Goal: Information Seeking & Learning: Learn about a topic

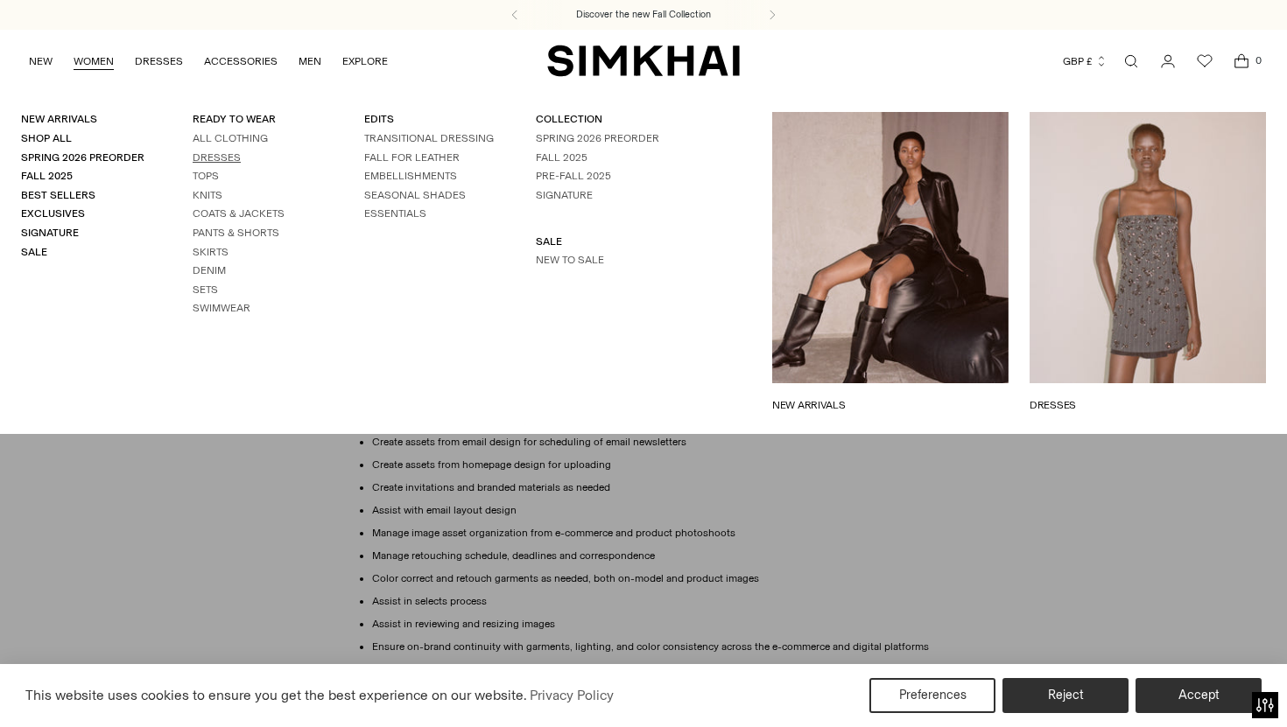
click at [224, 160] on link "Dresses" at bounding box center [217, 157] width 48 height 12
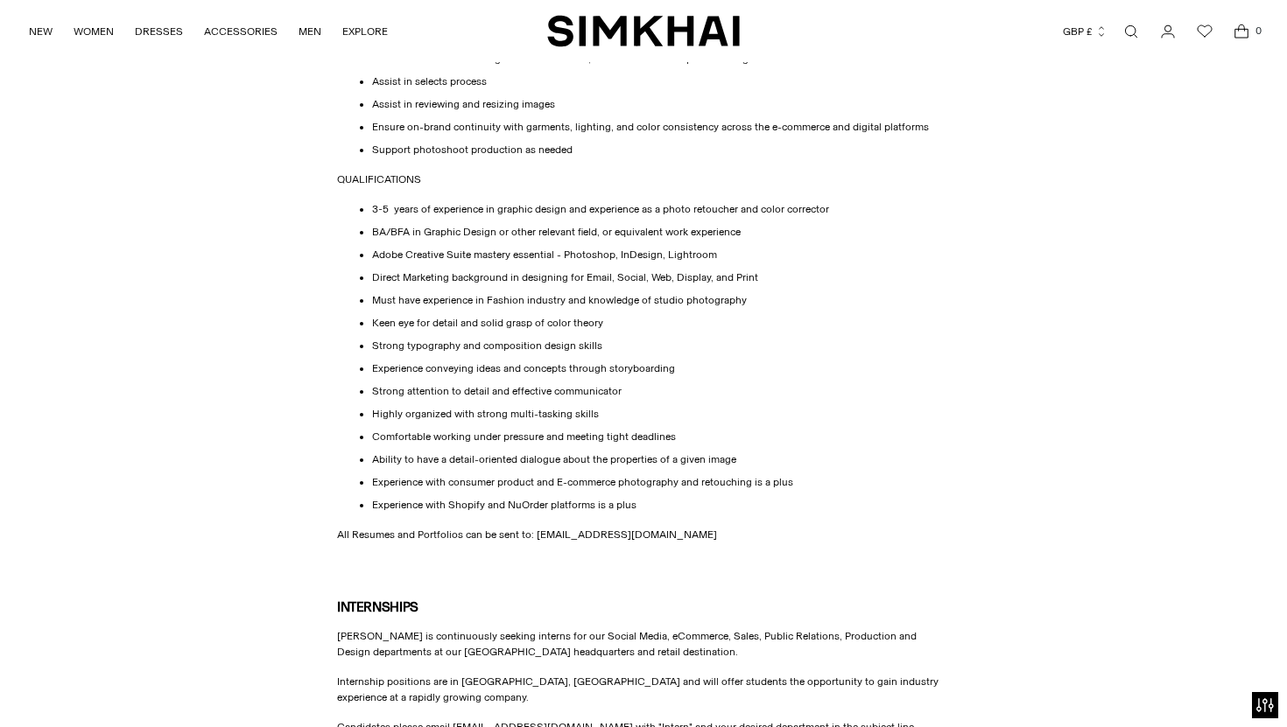
scroll to position [765, 0]
